Goal: Transaction & Acquisition: Download file/media

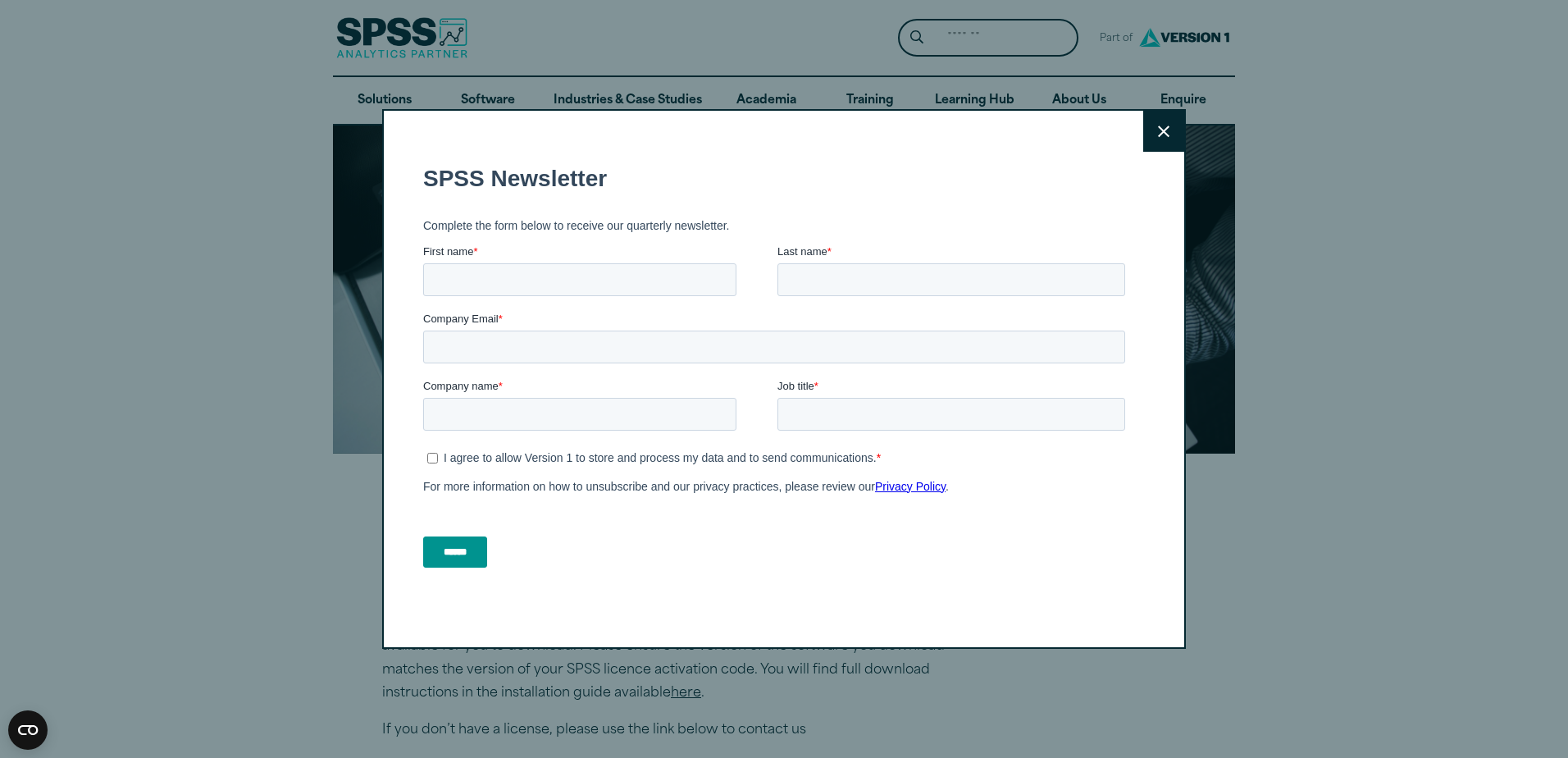
drag, startPoint x: 1161, startPoint y: 131, endPoint x: 1119, endPoint y: 146, distance: 44.6
click at [1160, 131] on icon at bounding box center [1163, 132] width 12 height 12
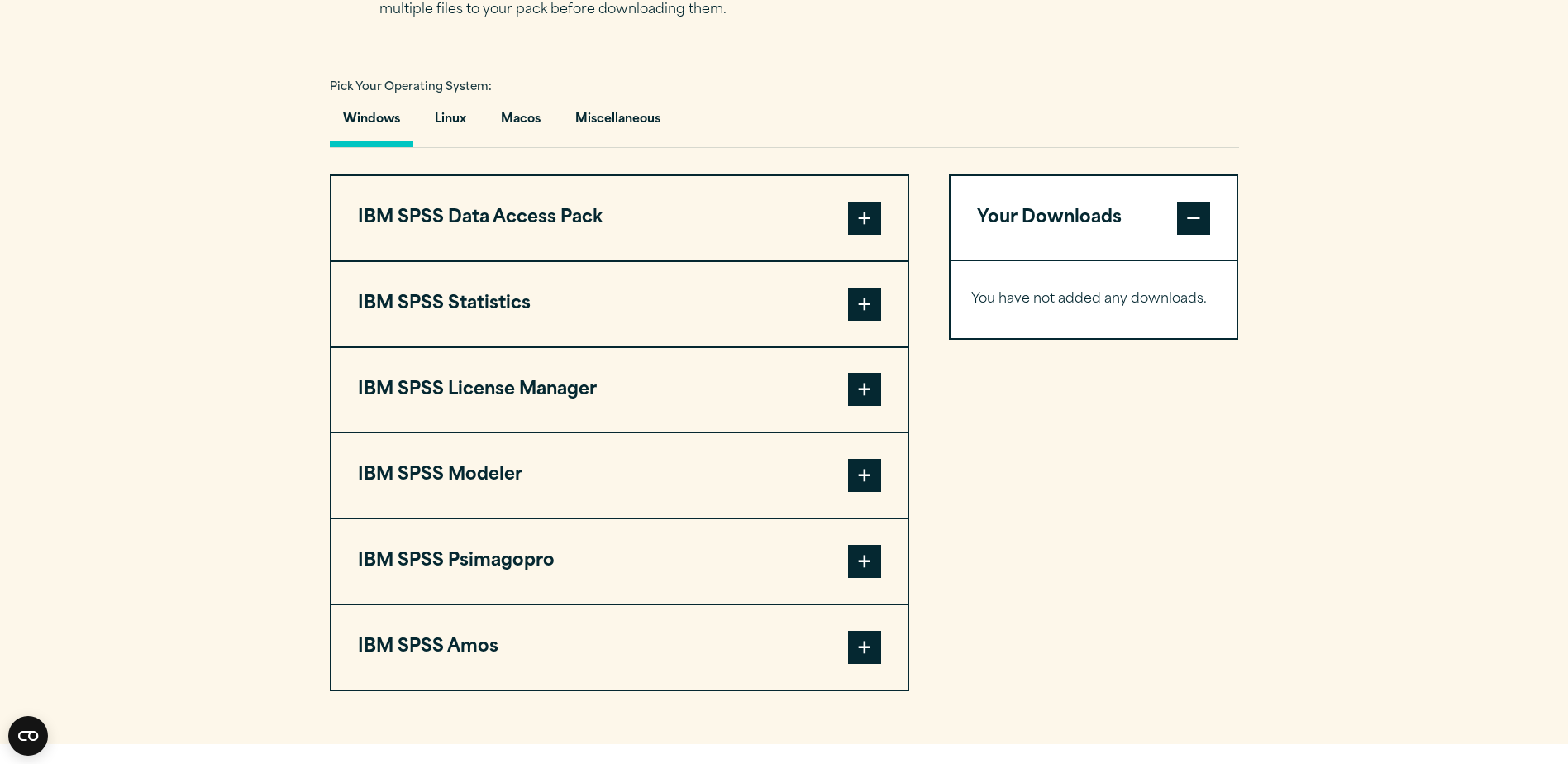
scroll to position [1322, 0]
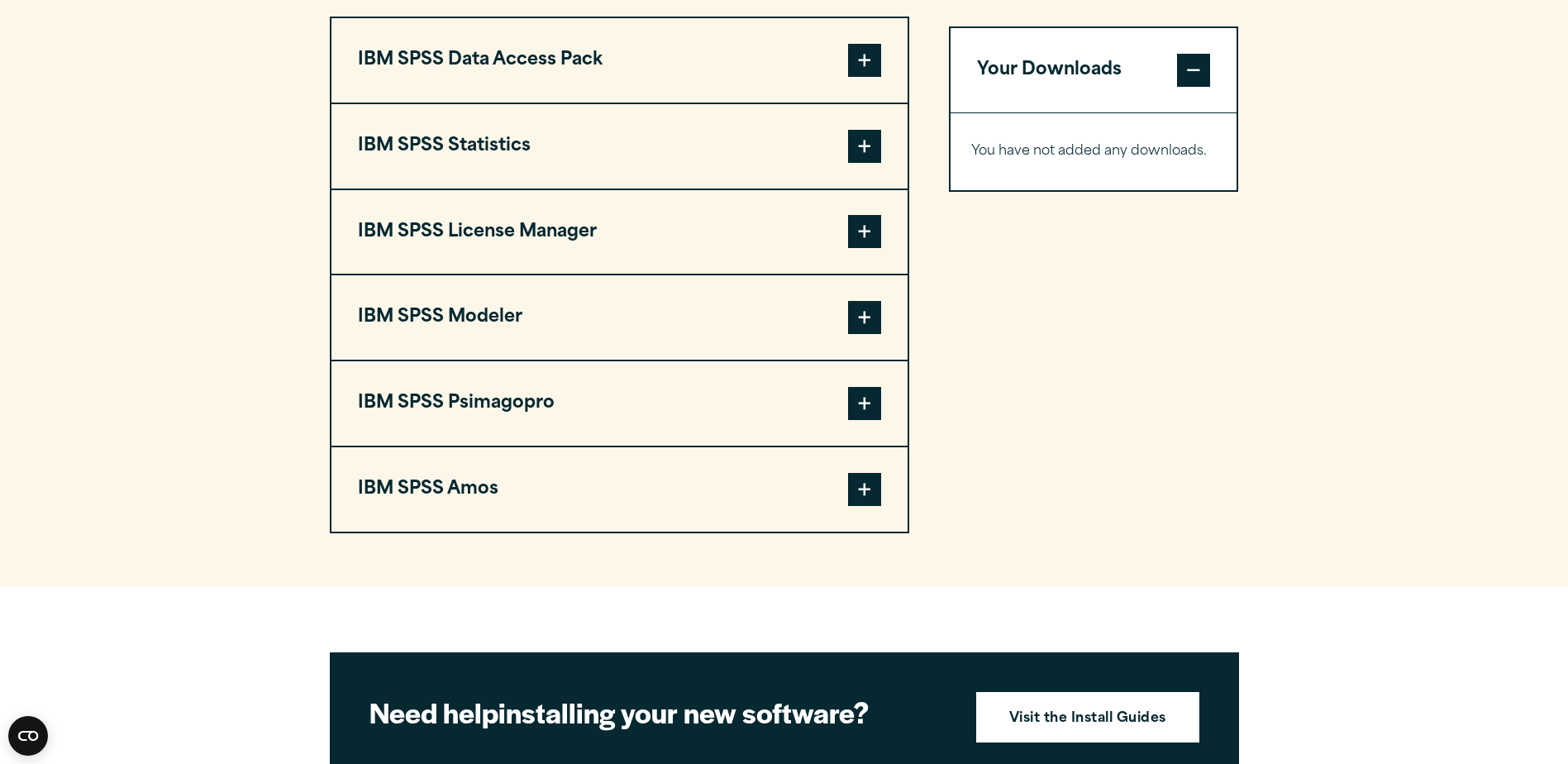
click at [864, 146] on span at bounding box center [864, 146] width 33 height 33
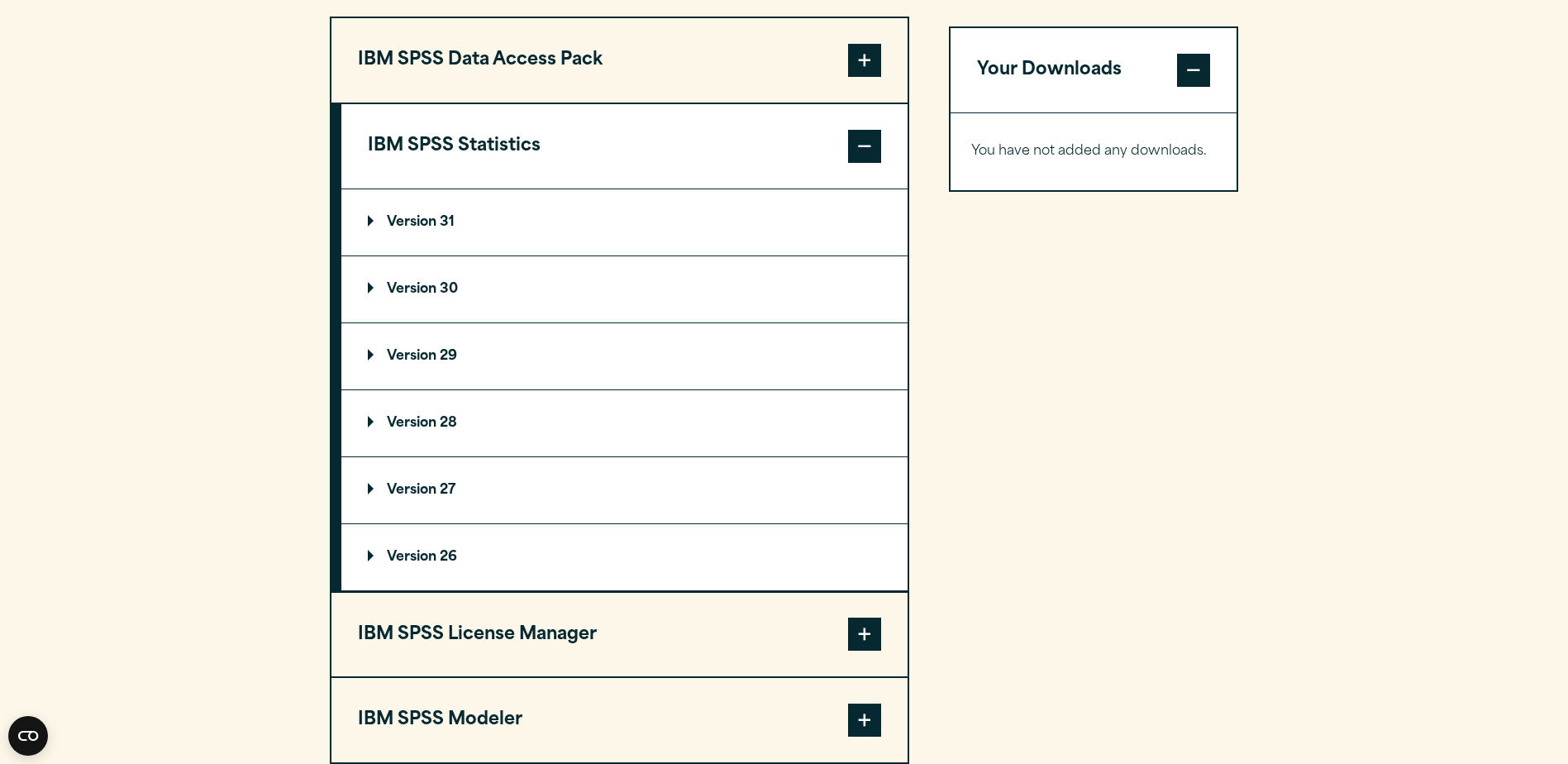
click at [375, 220] on p "Version 31" at bounding box center [411, 222] width 87 height 13
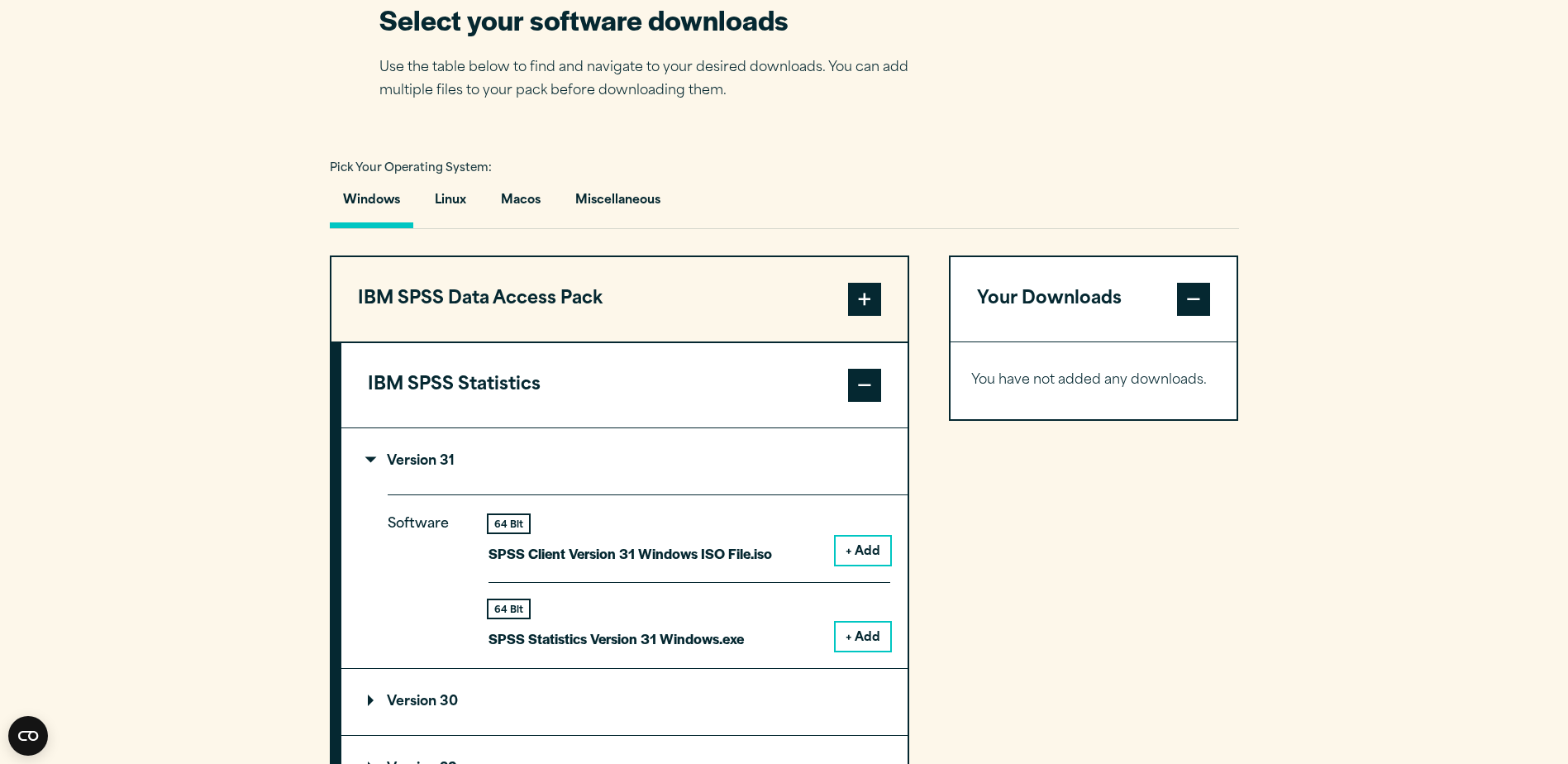
scroll to position [1075, 0]
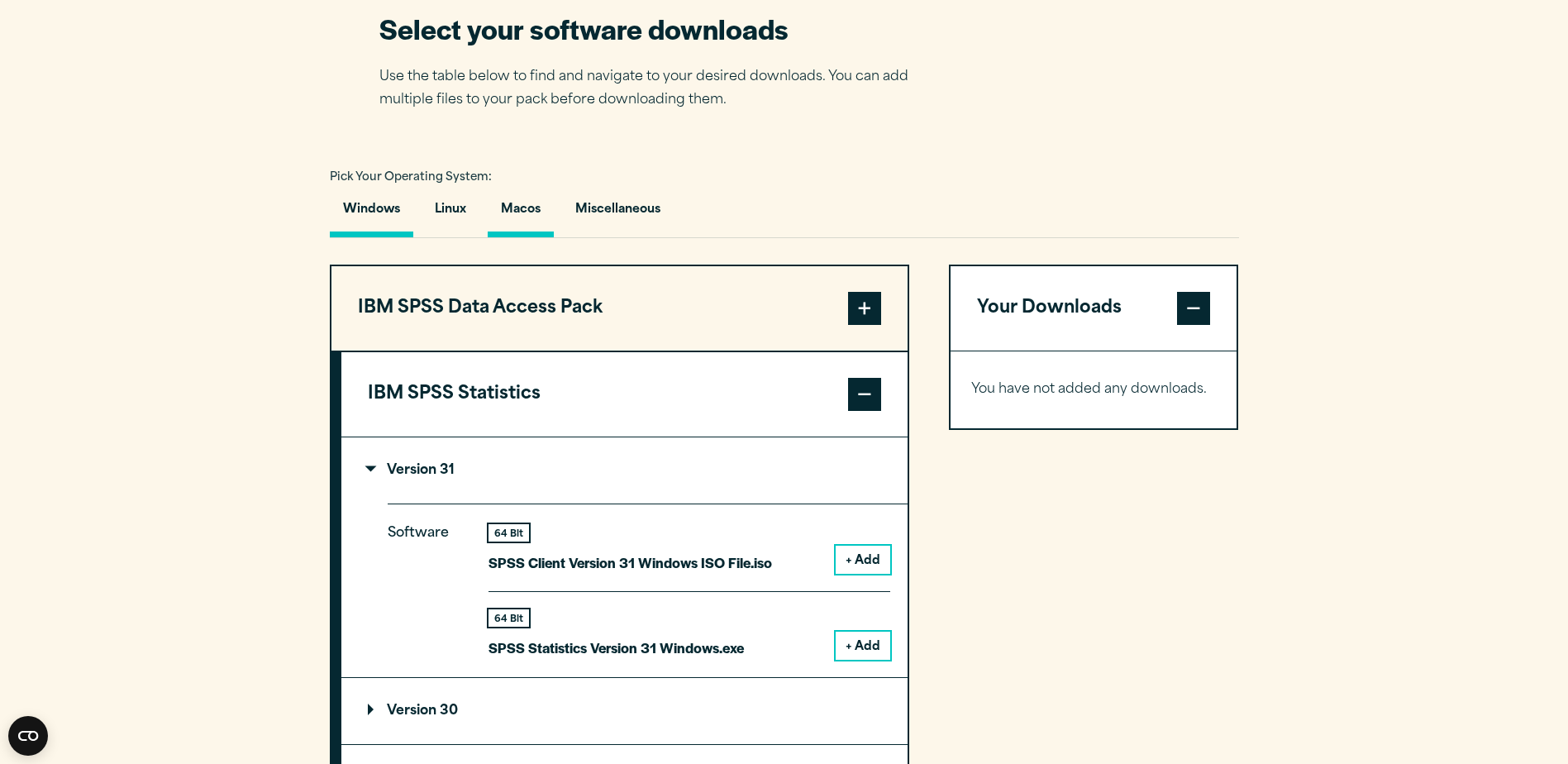
click at [505, 208] on button "Macos" at bounding box center [521, 214] width 66 height 47
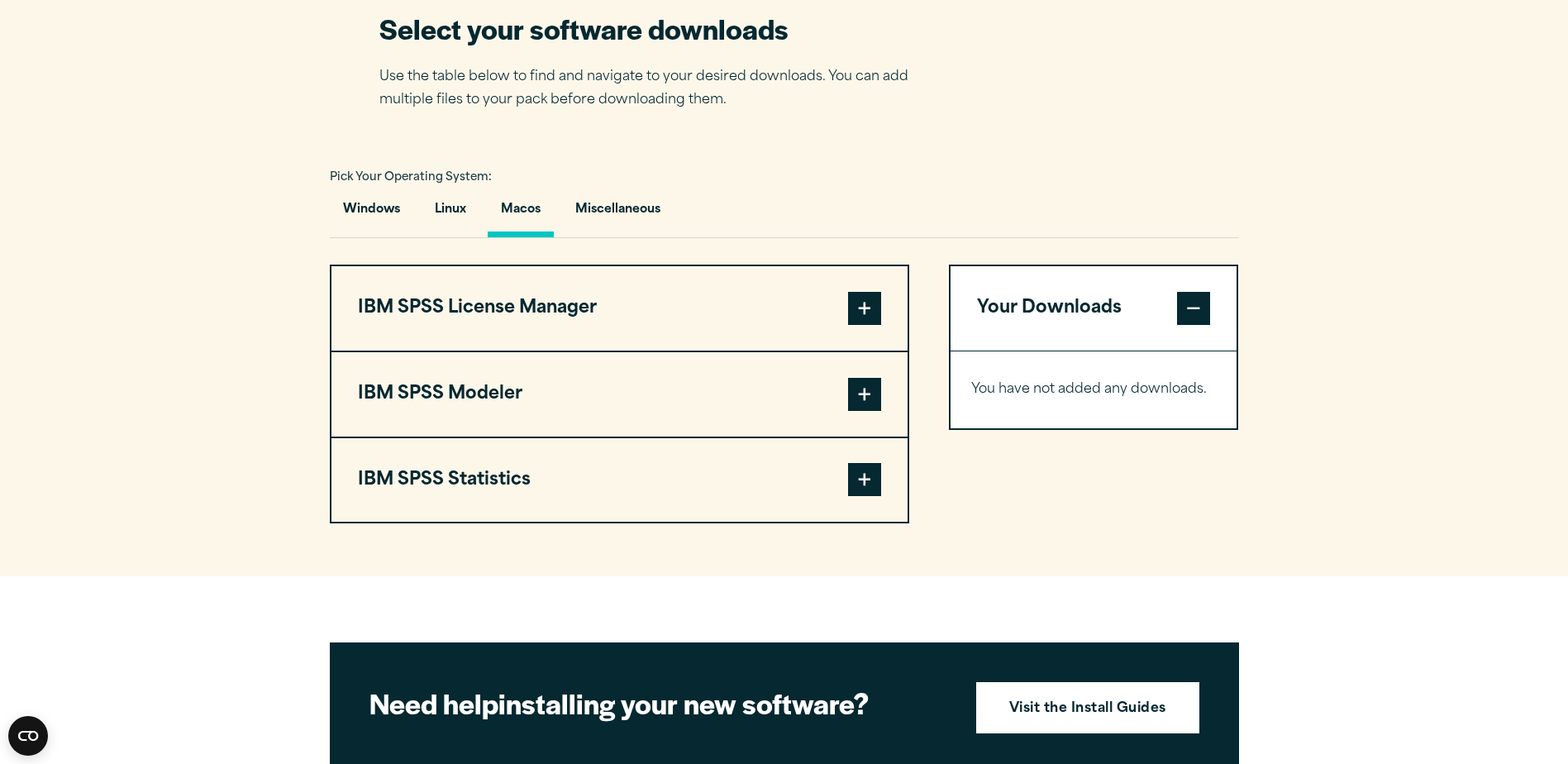
click at [866, 473] on span at bounding box center [864, 479] width 33 height 33
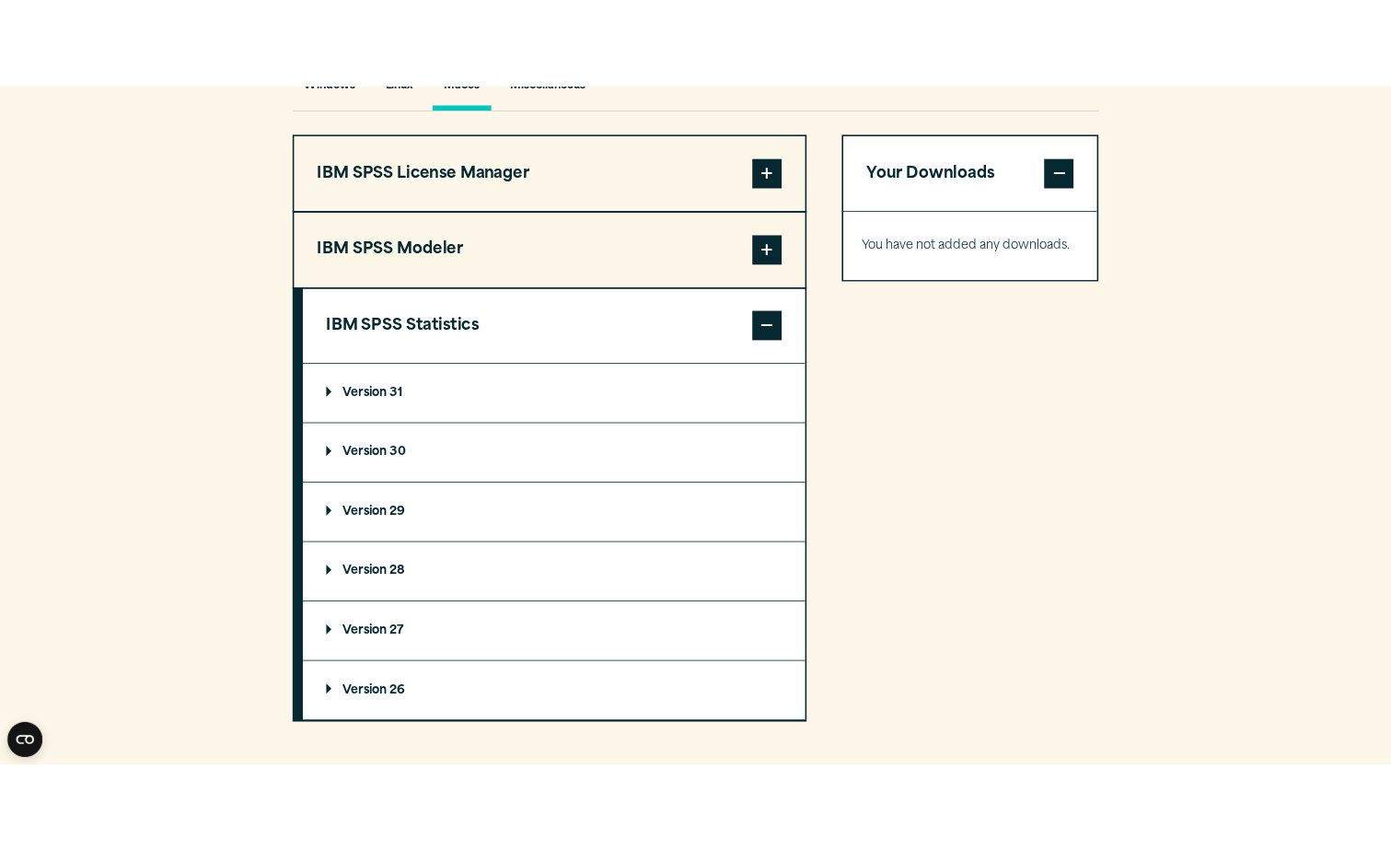
scroll to position [1473, 0]
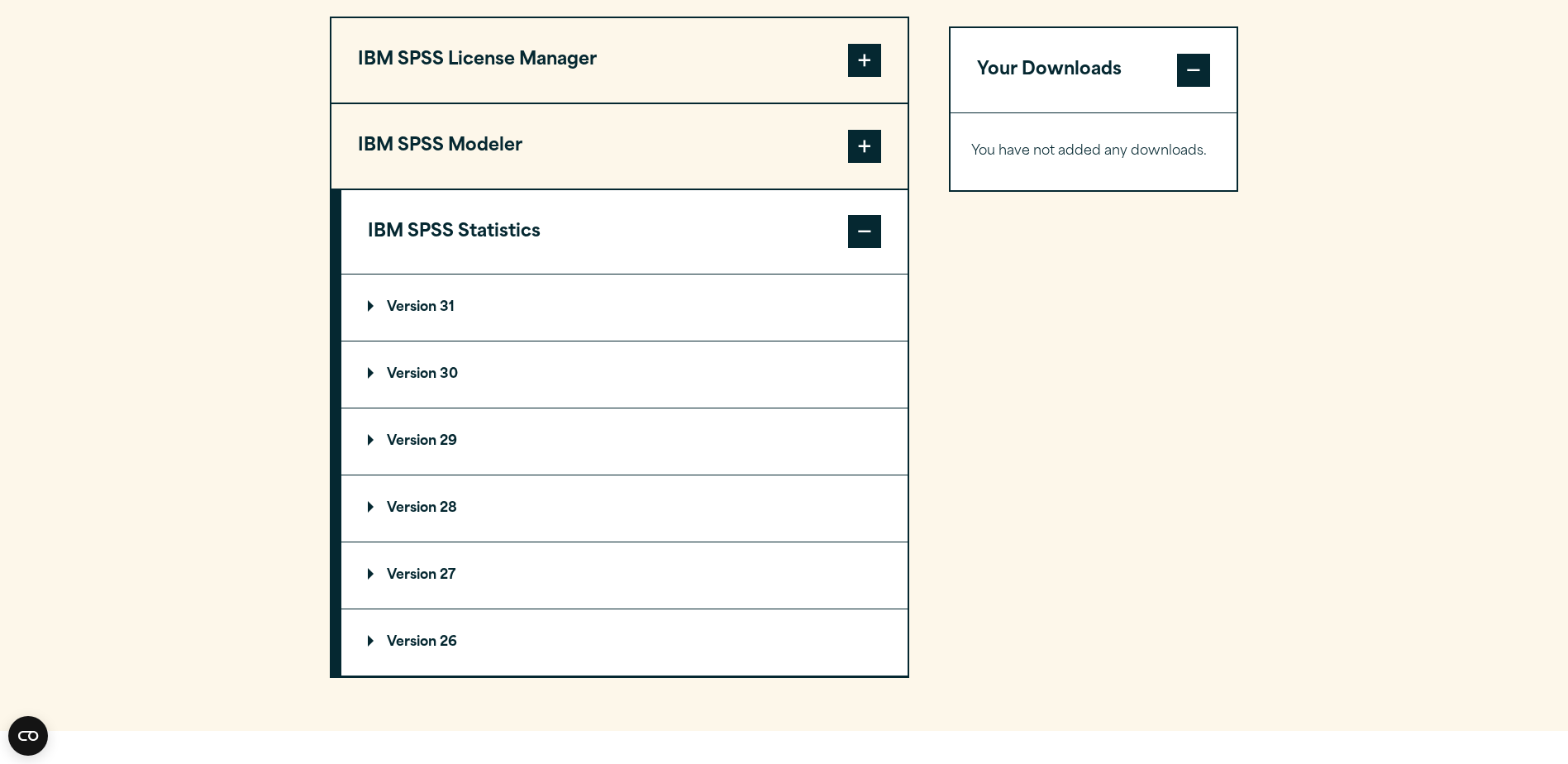
click at [375, 312] on p "Version 31" at bounding box center [411, 307] width 87 height 13
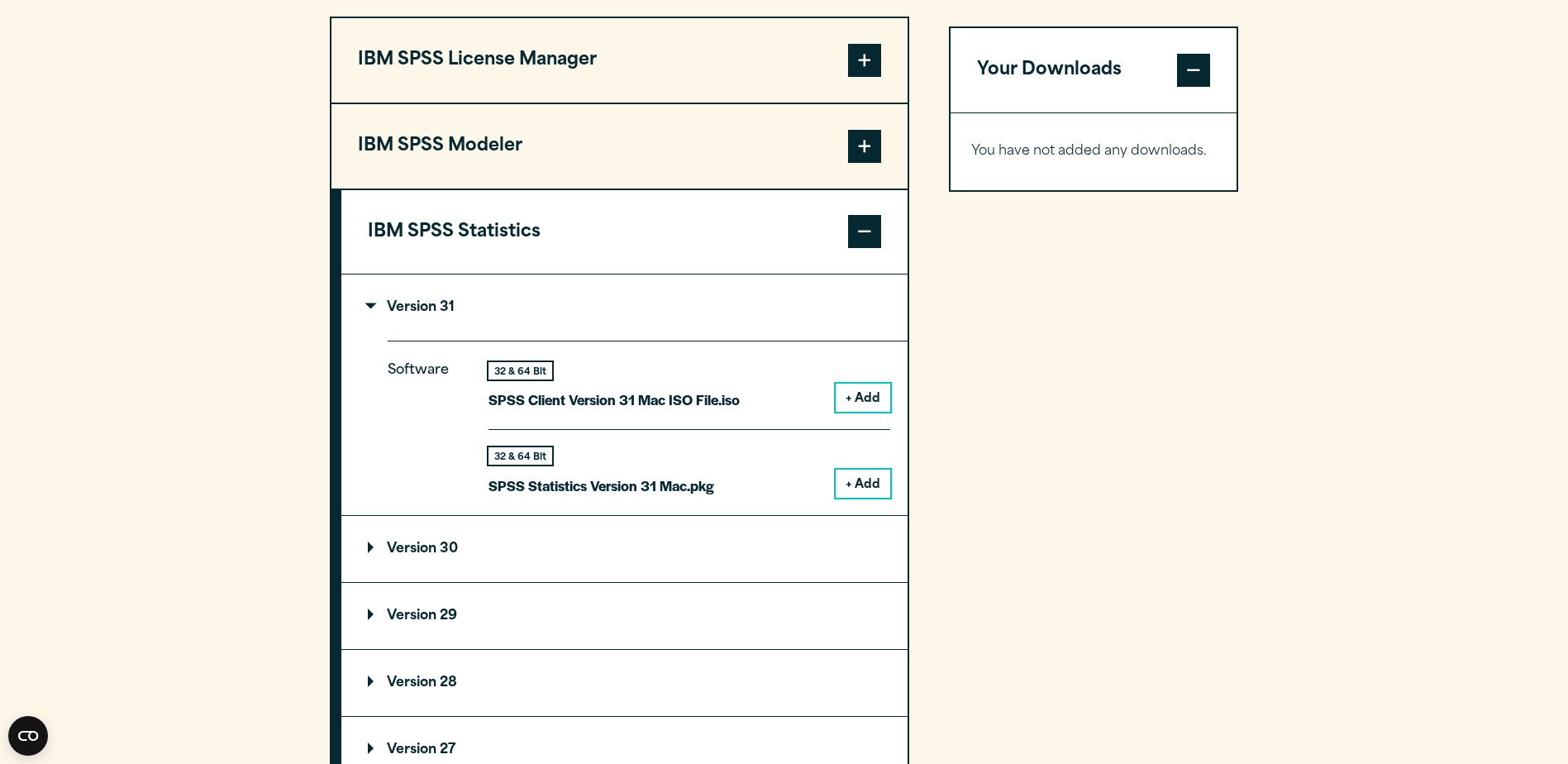
click at [854, 489] on button "+ Add" at bounding box center [863, 483] width 55 height 28
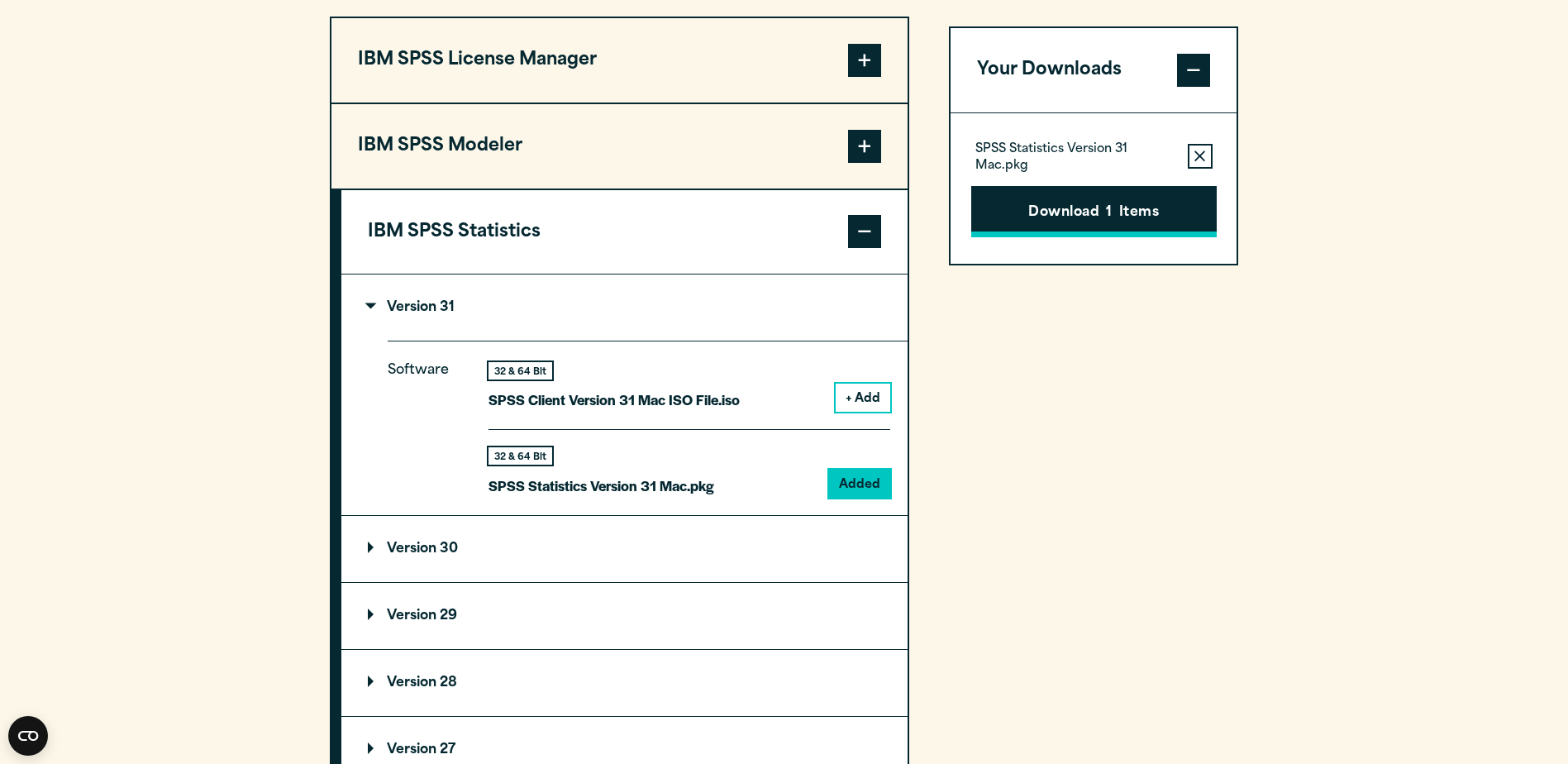
click at [1060, 208] on button "Download 1 Items" at bounding box center [1093, 211] width 245 height 51
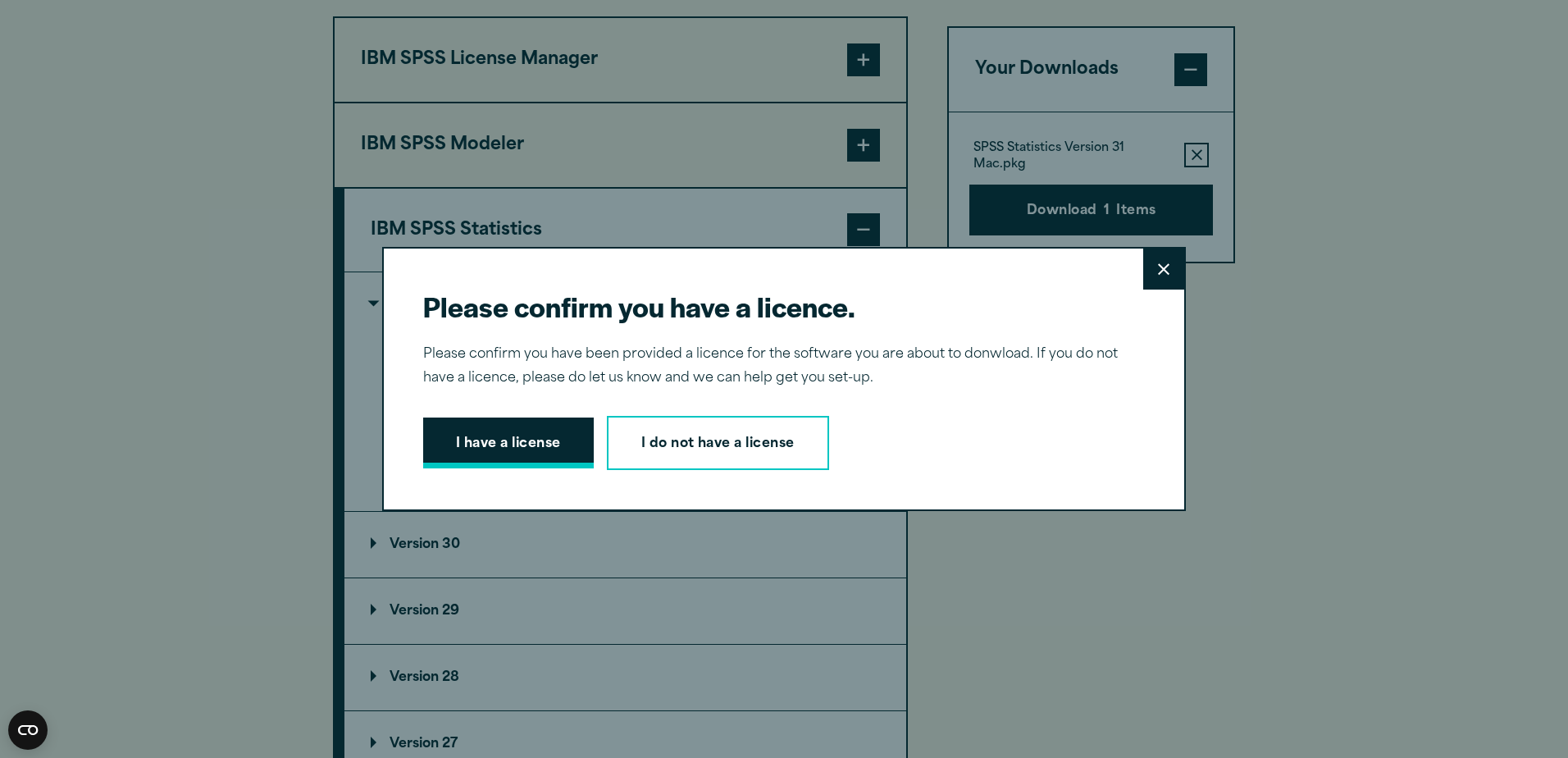
click at [523, 446] on button "I have a license" at bounding box center [508, 443] width 171 height 51
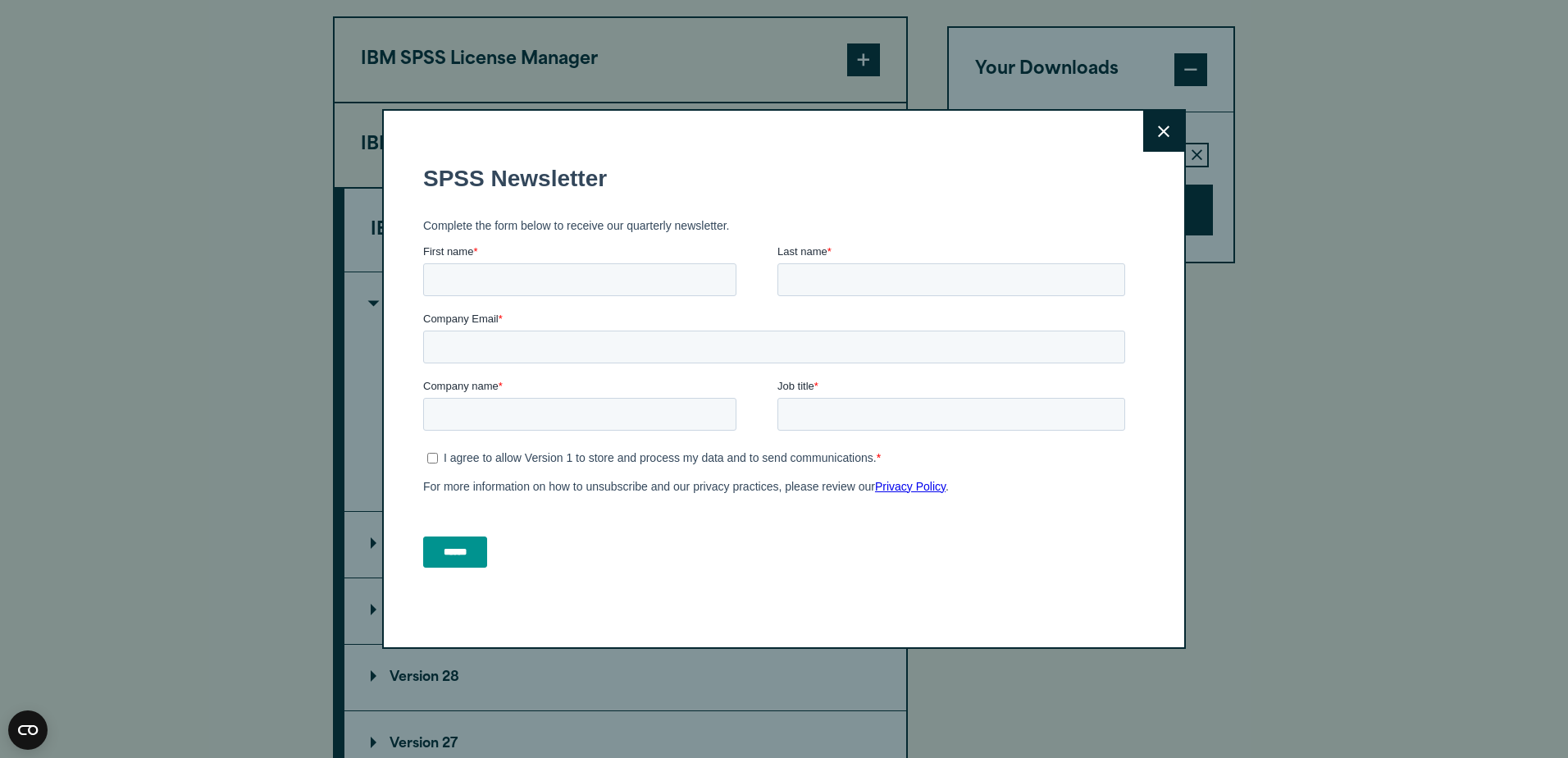
click at [1159, 129] on icon at bounding box center [1163, 131] width 12 height 12
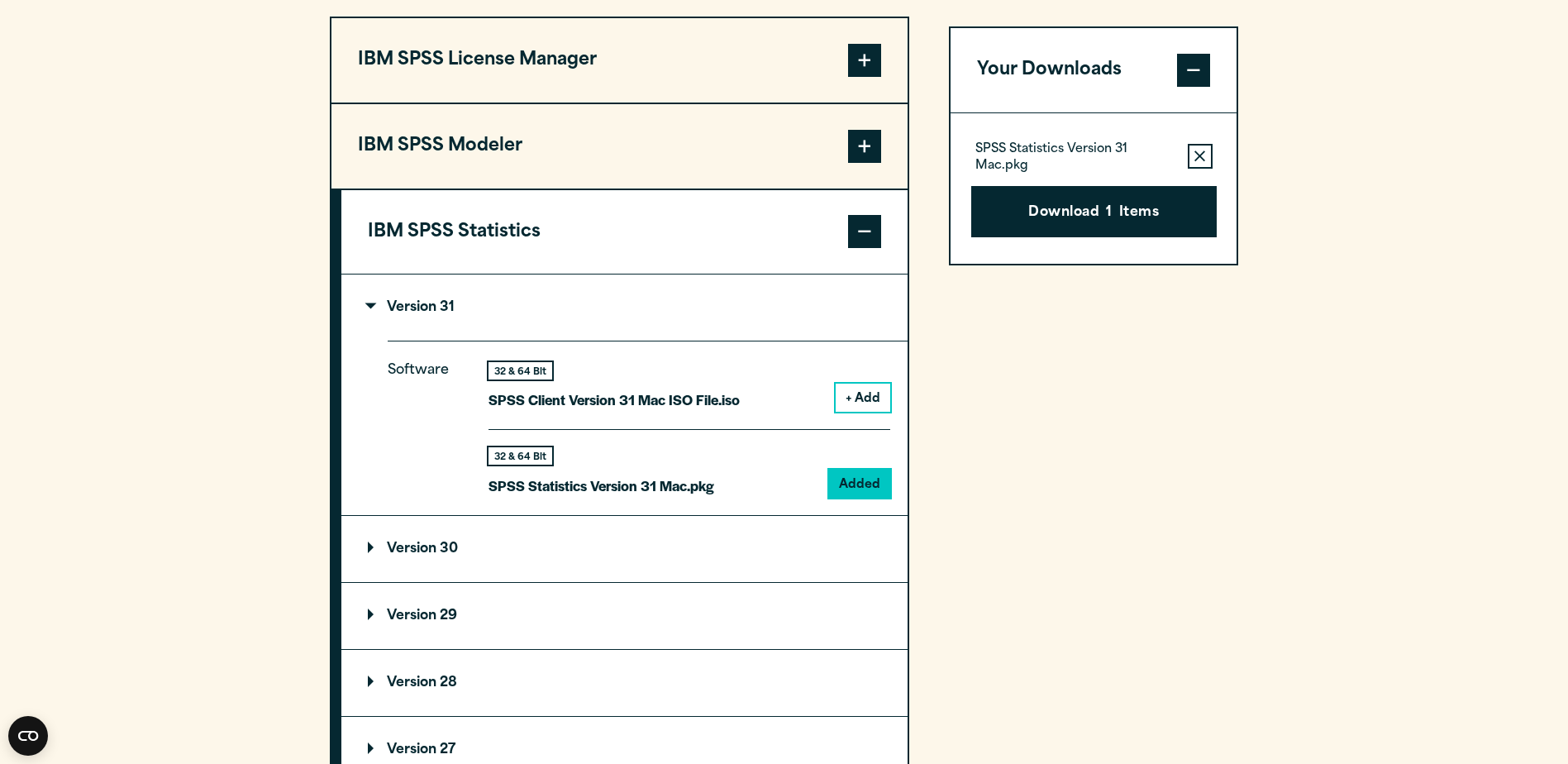
click at [1098, 210] on button "Download 1 Items" at bounding box center [1093, 211] width 245 height 51
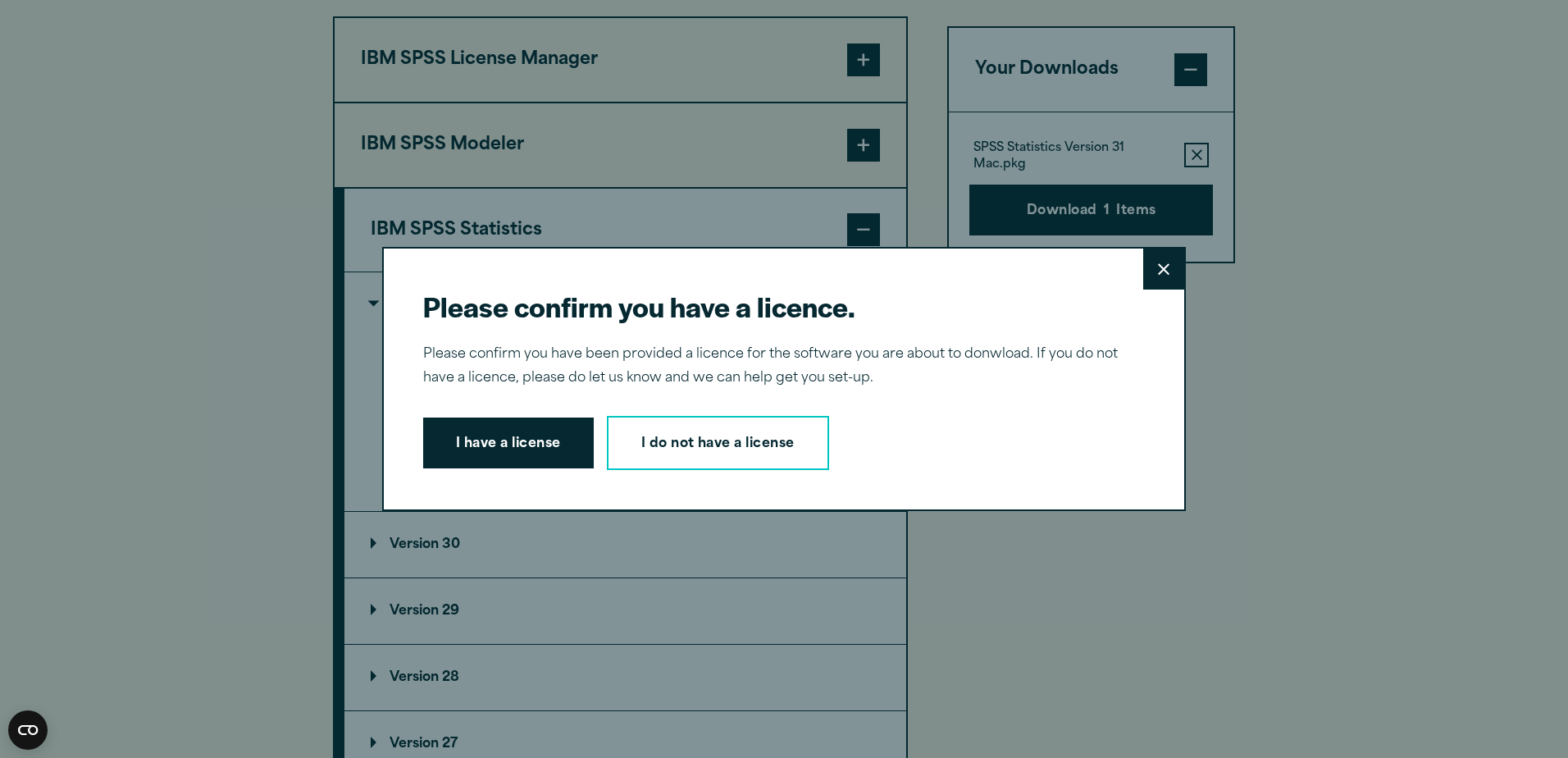
click at [1158, 271] on icon at bounding box center [1163, 270] width 12 height 12
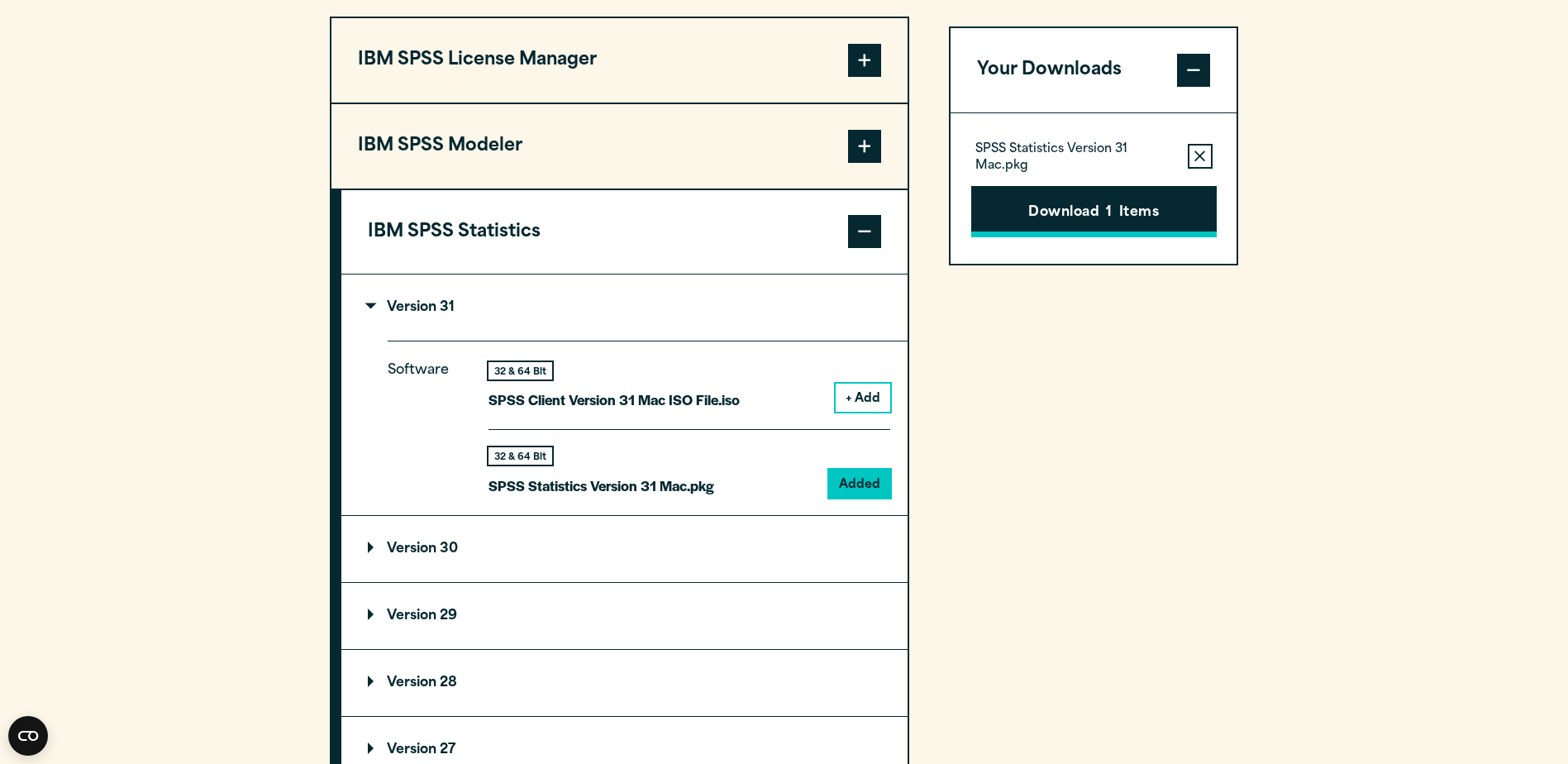
click at [1083, 209] on button "Download 1 Items" at bounding box center [1093, 211] width 245 height 51
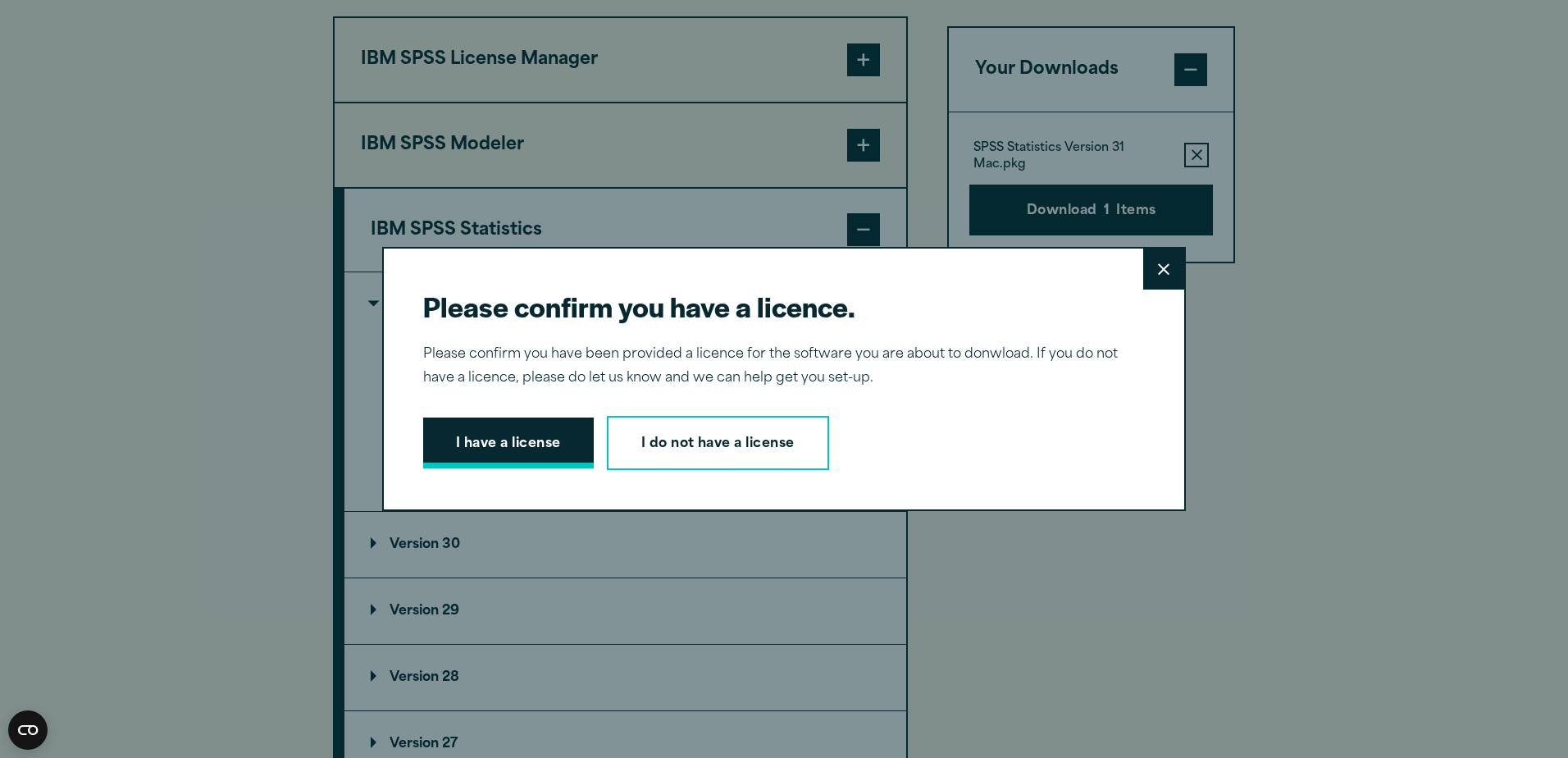
click at [508, 438] on button "I have a license" at bounding box center [508, 443] width 171 height 51
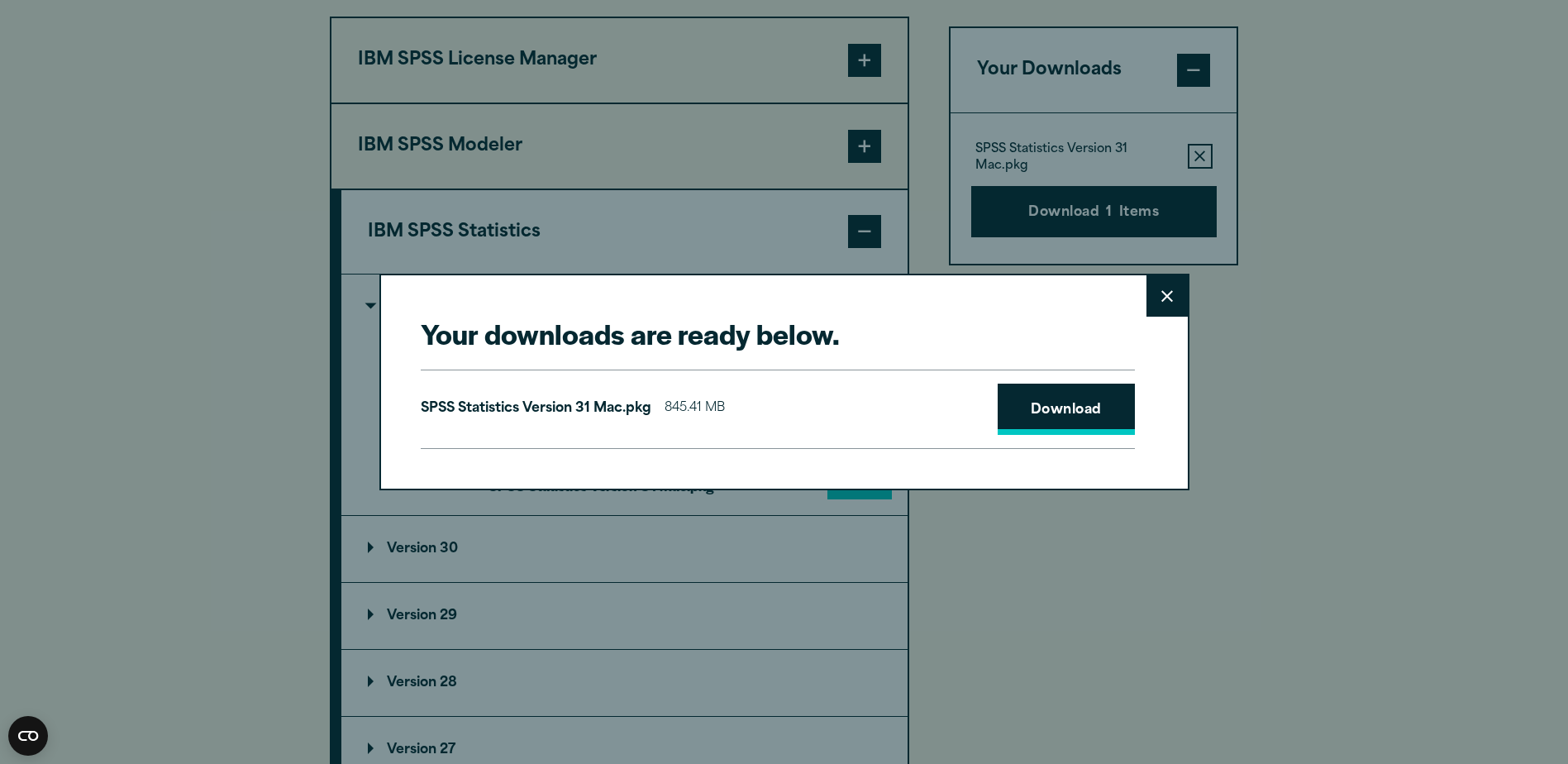
click at [1044, 396] on link "Download" at bounding box center [1065, 408] width 137 height 51
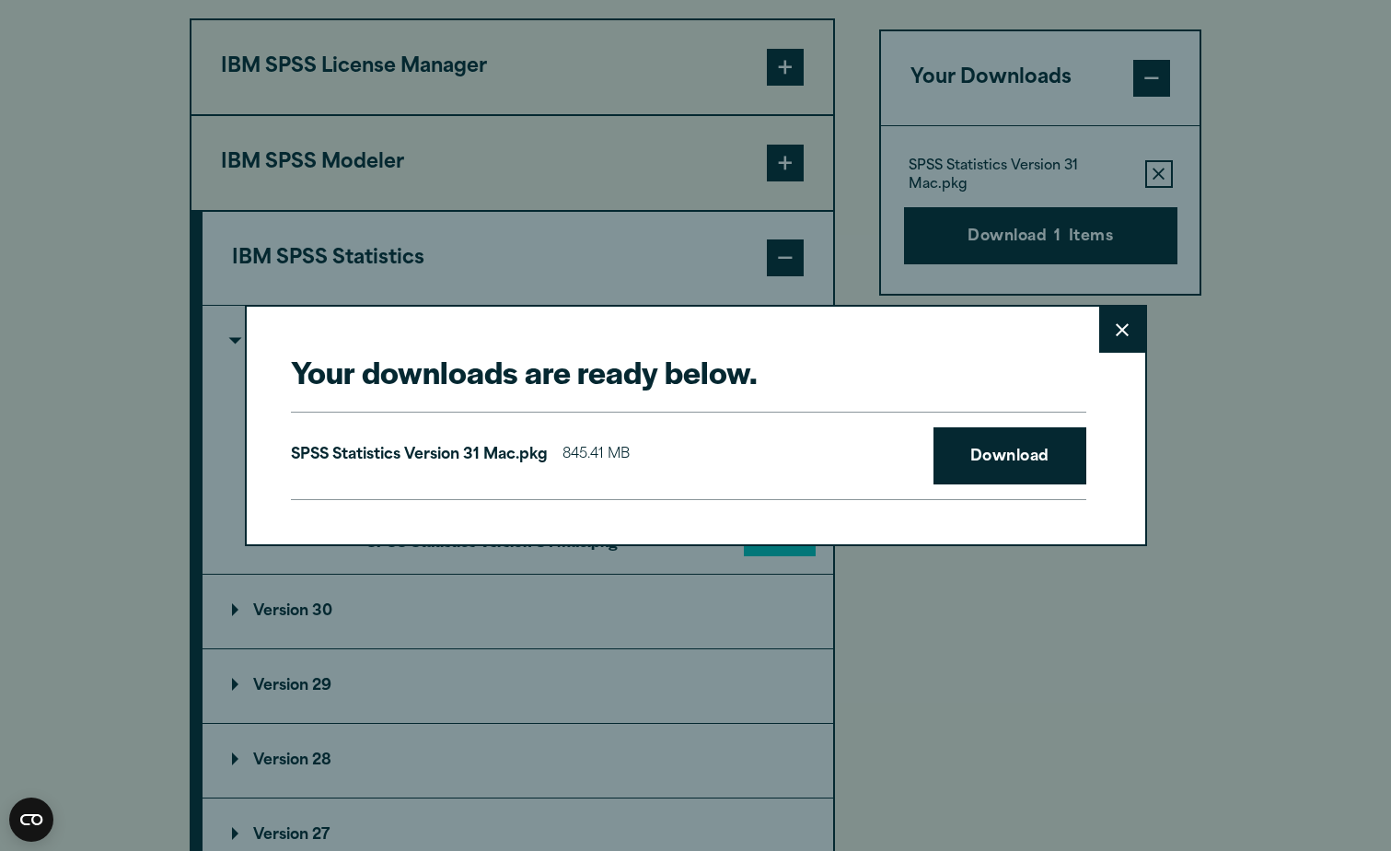
click at [1128, 326] on icon at bounding box center [1122, 330] width 13 height 14
